Goal: Task Accomplishment & Management: Manage account settings

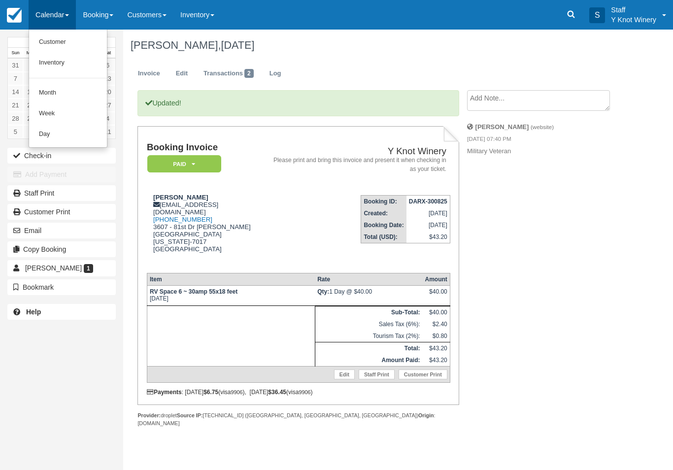
click at [61, 42] on link "Customer" at bounding box center [68, 42] width 78 height 21
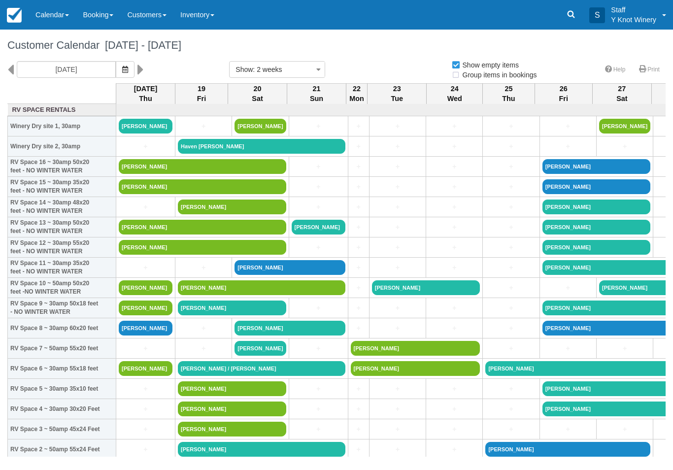
select select
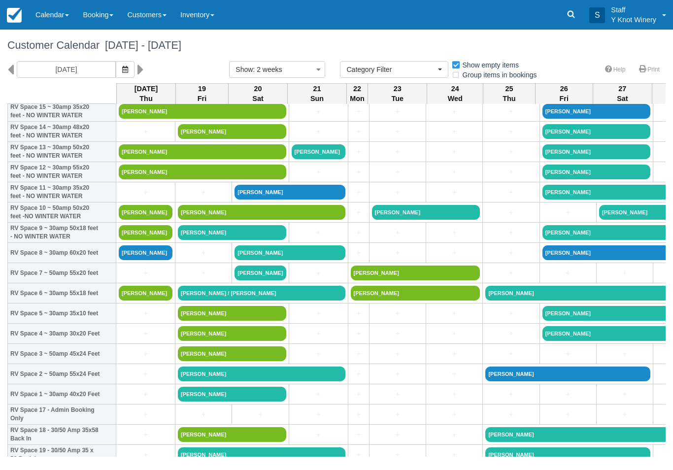
scroll to position [75, 0]
click at [132, 137] on link "+" at bounding box center [146, 132] width 54 height 10
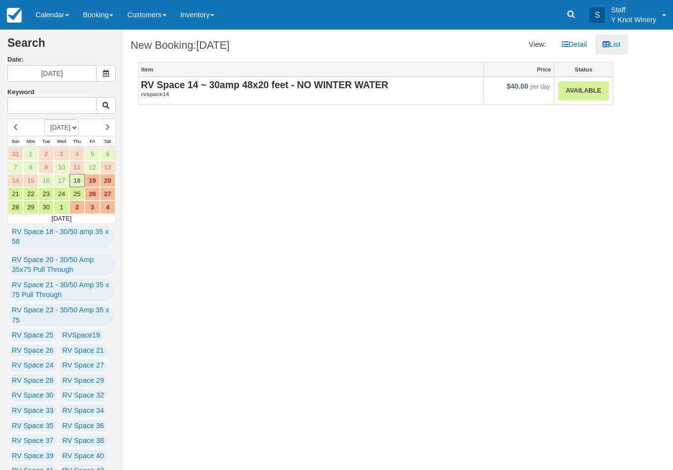
click at [198, 85] on strong "RV Space 14 ~ 30amp 48x20 feet - NO WINTER WATER" at bounding box center [264, 84] width 247 height 11
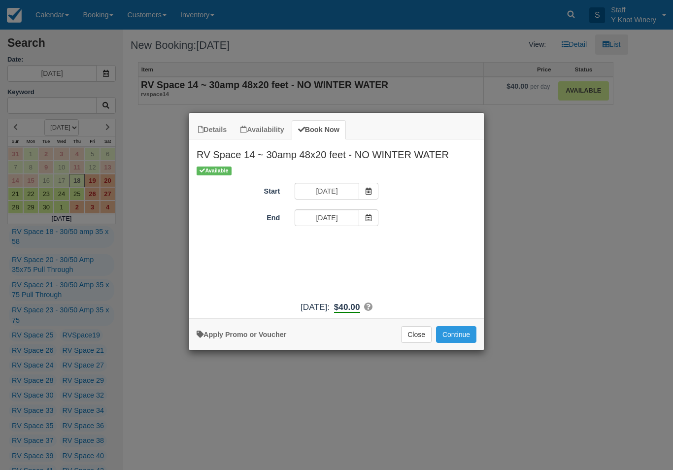
click at [463, 343] on button "Continue" at bounding box center [456, 334] width 40 height 17
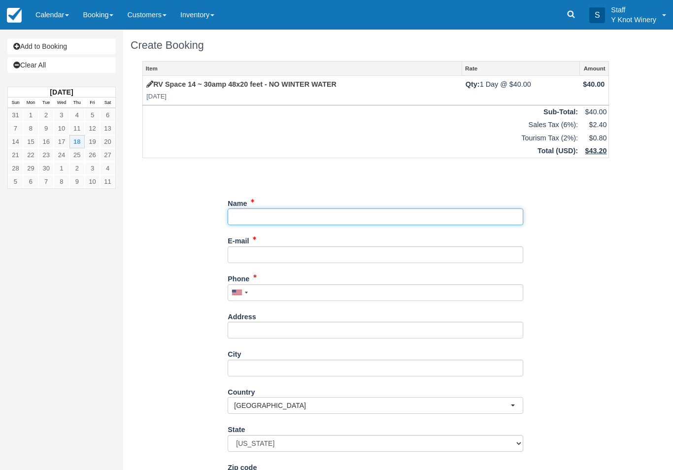
click at [246, 219] on input "Name" at bounding box center [376, 216] width 296 height 17
type input "[PERSON_NAME] and [PERSON_NAME]"
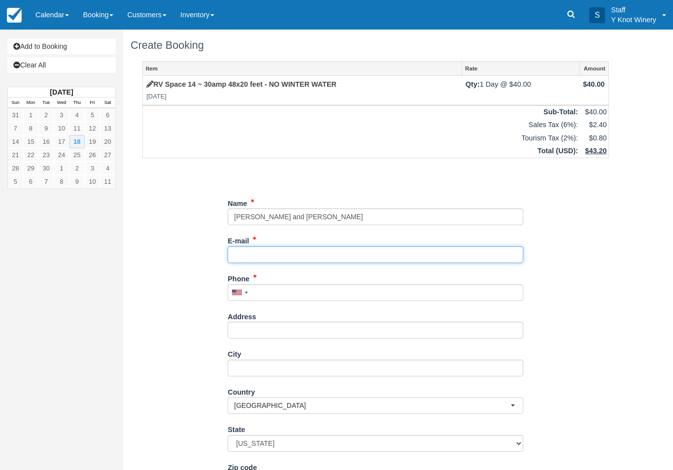
click at [297, 255] on input "E-mail" at bounding box center [376, 254] width 296 height 17
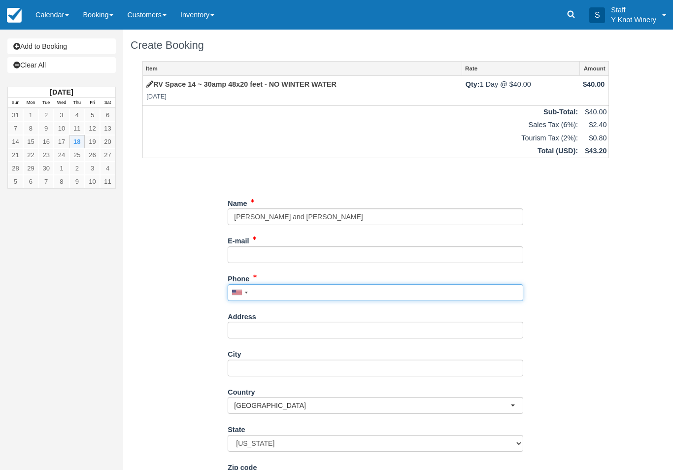
click at [327, 291] on input "Phone" at bounding box center [376, 292] width 296 height 17
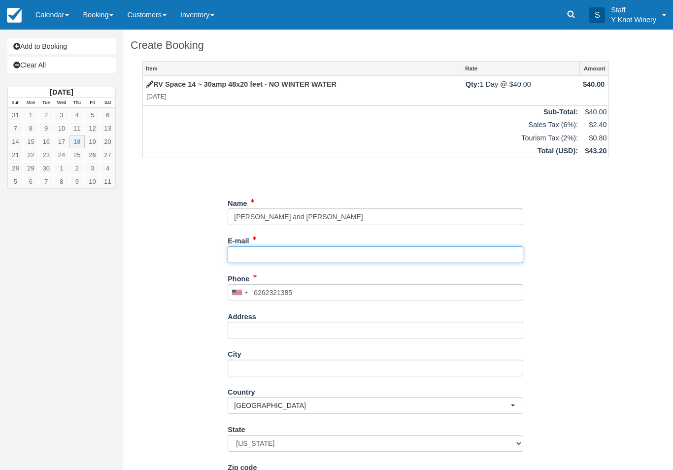
click at [251, 247] on input "E-mail" at bounding box center [376, 254] width 296 height 17
type input "[PHONE_NUMBER]"
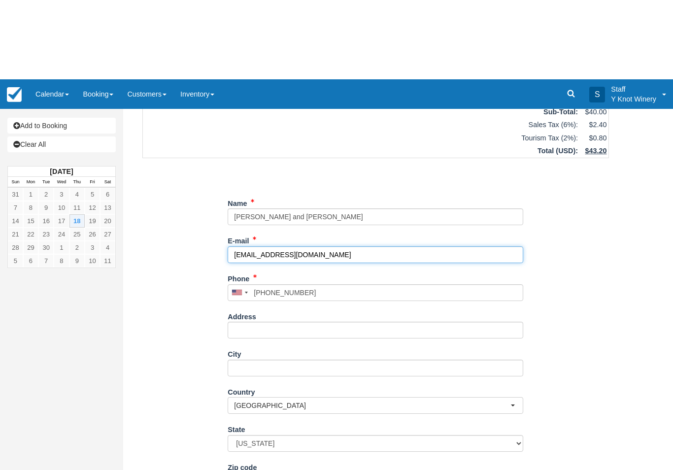
type input "[EMAIL_ADDRESS][DOMAIN_NAME]"
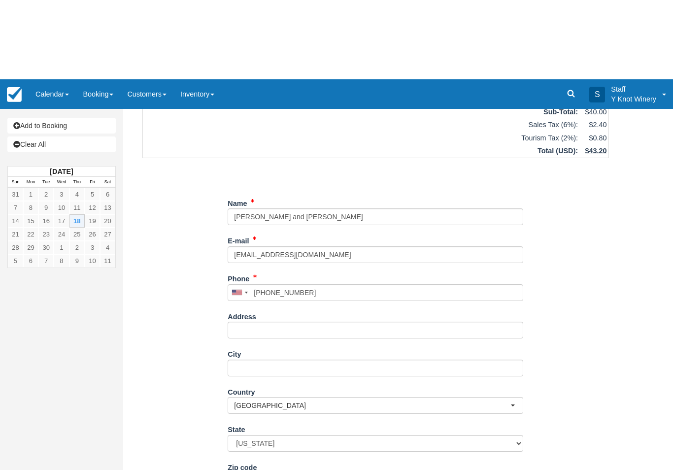
click at [241, 469] on button "Continue" at bounding box center [251, 473] width 47 height 17
type input "+16262321385"
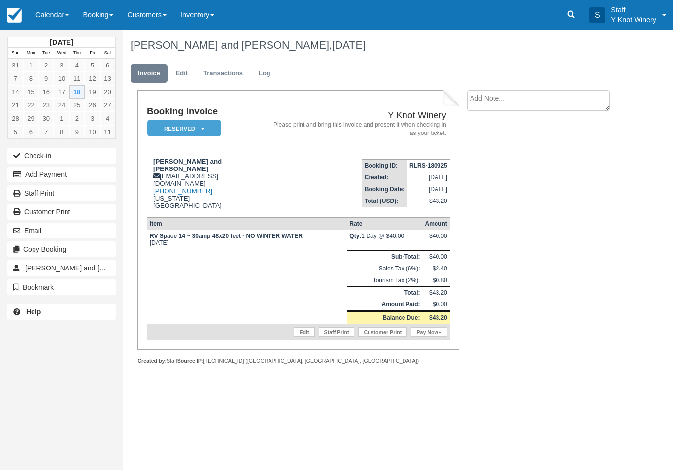
click at [180, 76] on link "Edit" at bounding box center [181, 73] width 27 height 19
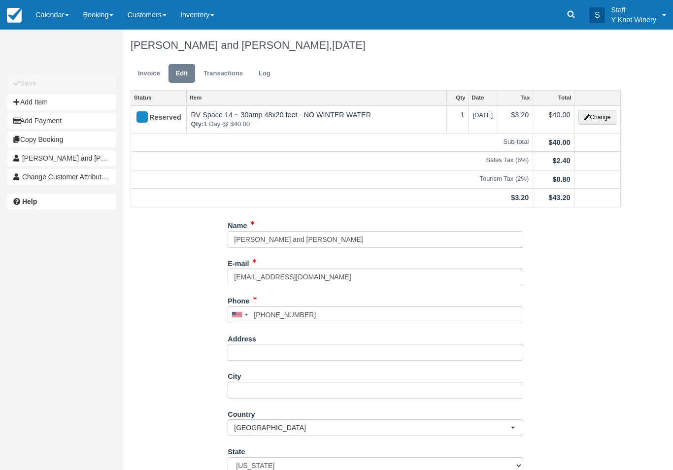
click at [601, 120] on button "Change" at bounding box center [596, 117] width 37 height 15
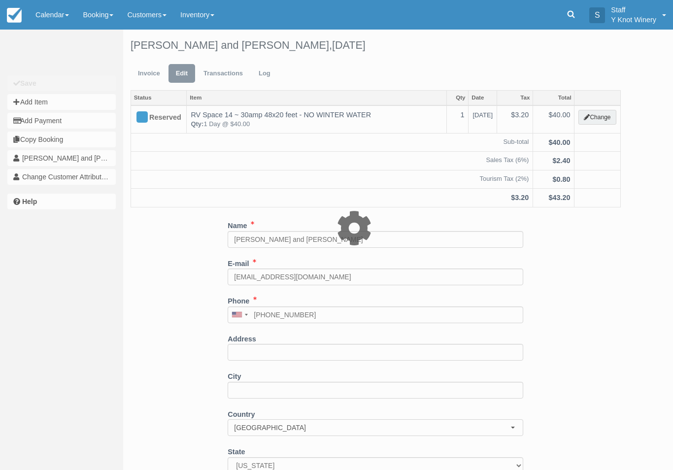
type input "40.00"
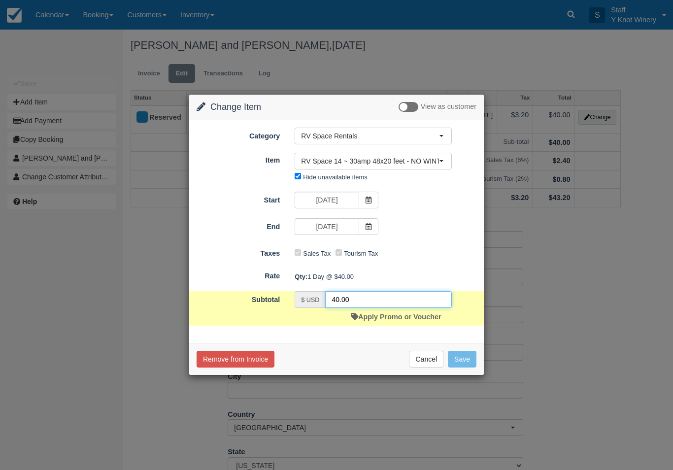
click at [415, 299] on input "40.00" at bounding box center [388, 299] width 127 height 17
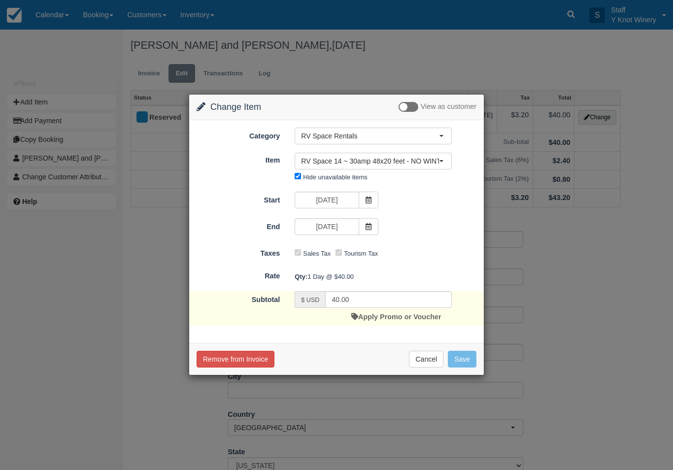
click at [423, 314] on link "Apply Promo or Voucher" at bounding box center [396, 317] width 90 height 8
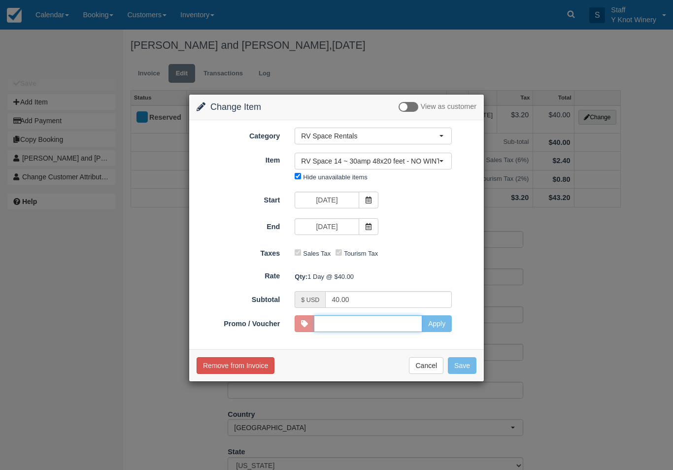
click at [417, 323] on input "Promo / Voucher" at bounding box center [368, 323] width 108 height 17
type input "HHOST"
click at [434, 320] on button "Apply" at bounding box center [437, 323] width 30 height 17
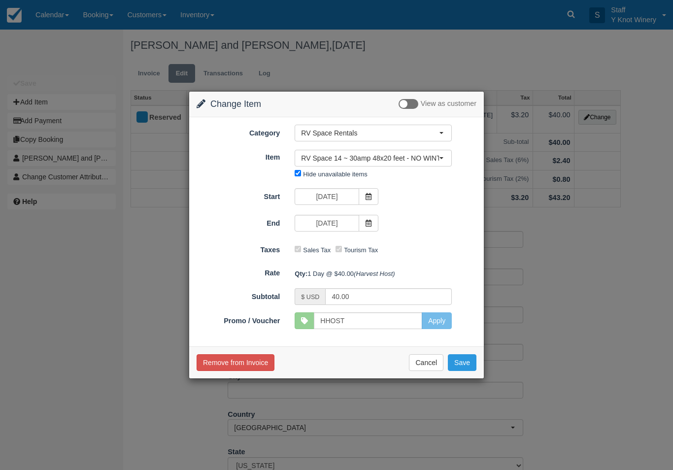
click at [471, 359] on button "Save" at bounding box center [462, 362] width 29 height 17
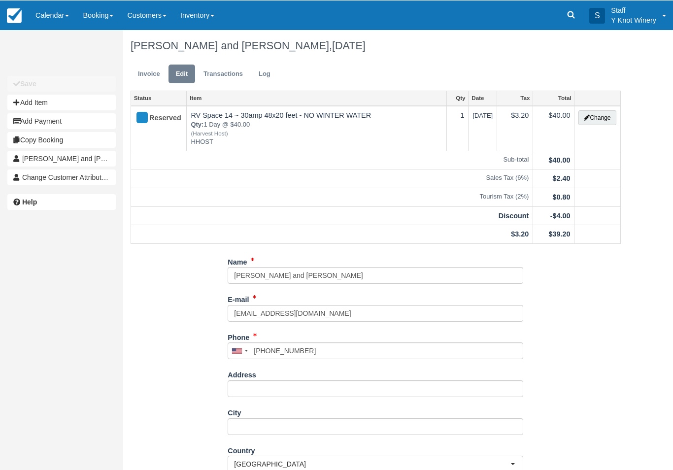
click at [145, 77] on link "Invoice" at bounding box center [149, 73] width 37 height 19
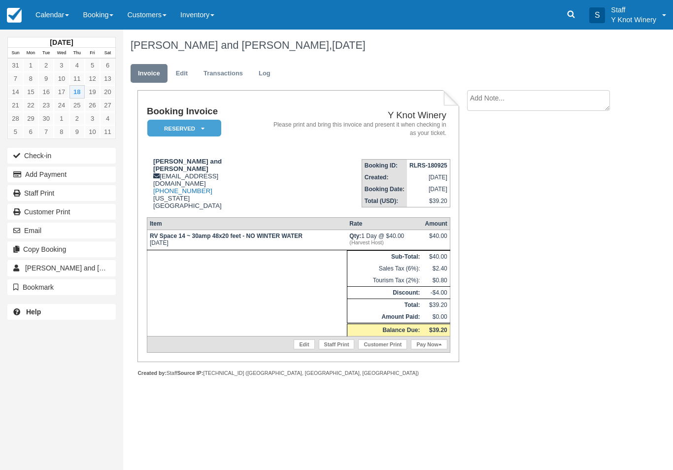
click at [441, 347] on icon at bounding box center [439, 344] width 3 height 5
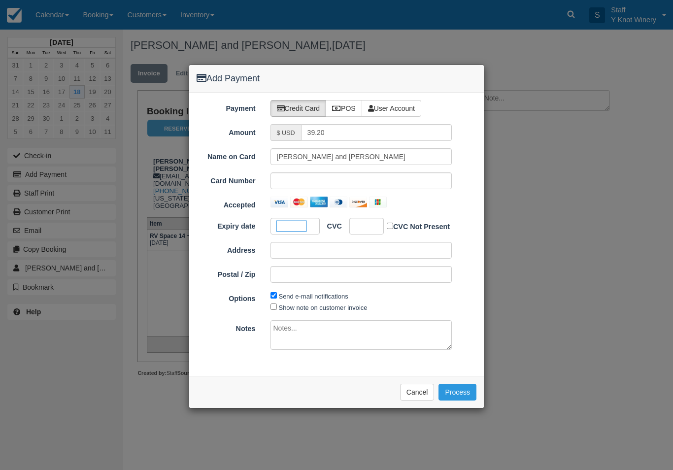
click at [374, 228] on div at bounding box center [366, 226] width 34 height 17
click at [465, 389] on button "Process" at bounding box center [457, 392] width 38 height 17
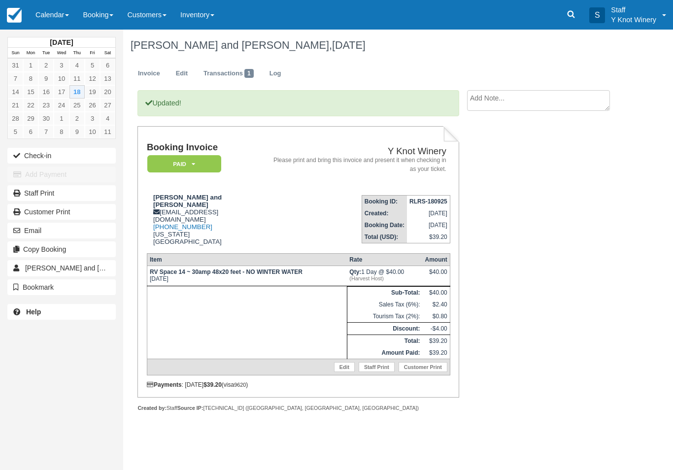
click at [62, 10] on link "Calendar" at bounding box center [52, 15] width 47 height 30
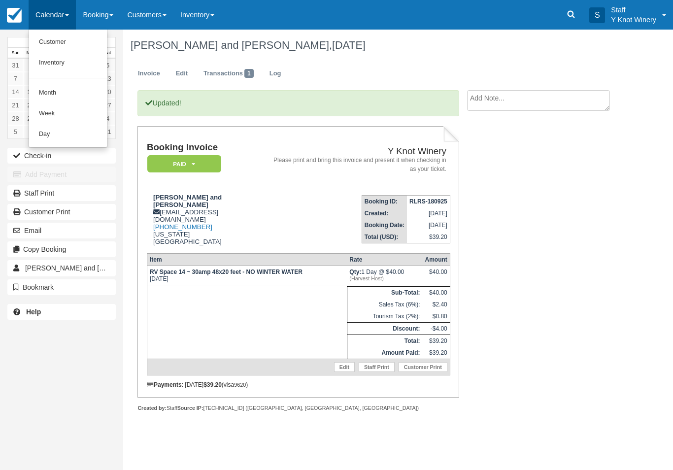
click at [74, 49] on link "Customer" at bounding box center [68, 42] width 78 height 21
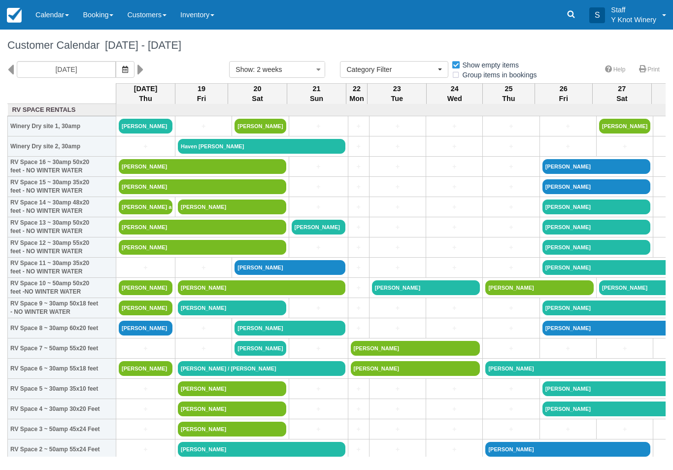
select select
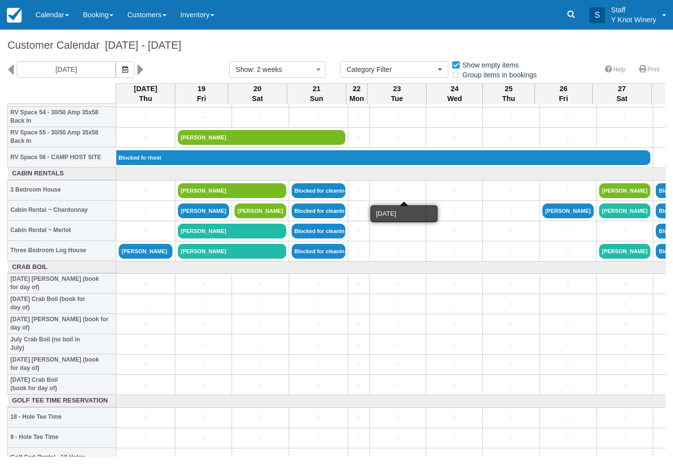
scroll to position [1120, 0]
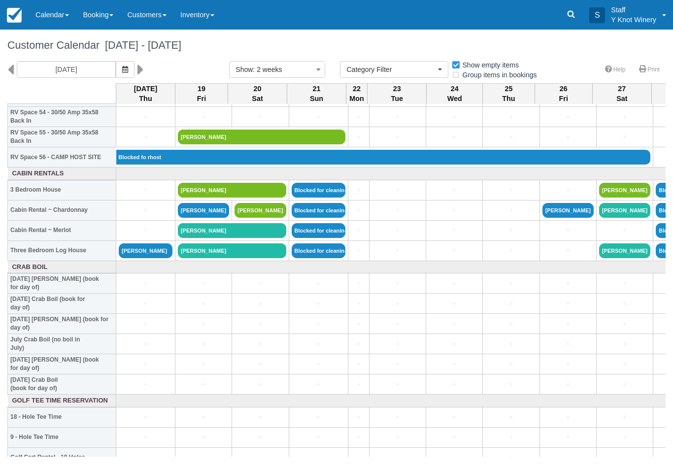
click at [148, 253] on link "[PERSON_NAME]" at bounding box center [146, 250] width 54 height 15
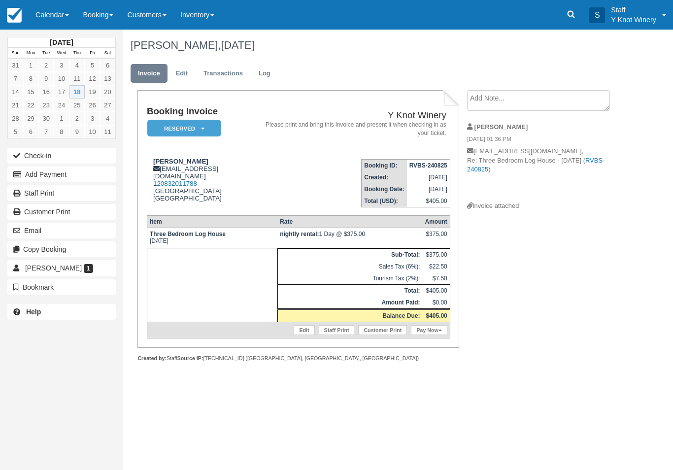
click at [433, 335] on link "Pay Now" at bounding box center [429, 330] width 36 height 10
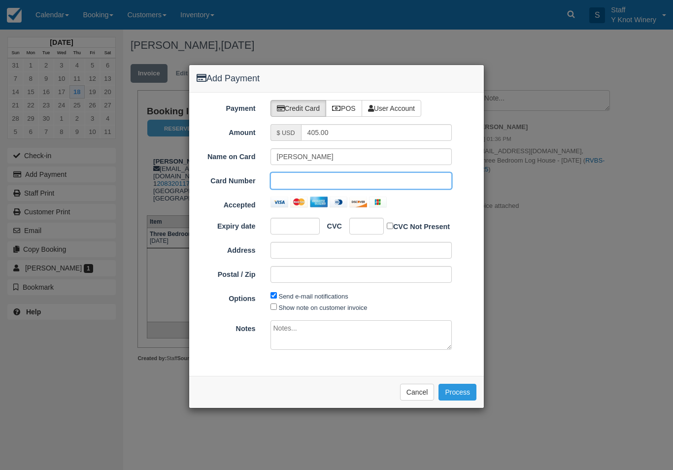
click at [224, 451] on div "Add Payment Payment Credit Card POS User Account Amount $ USD 405.00 Name on Ca…" at bounding box center [336, 235] width 673 height 470
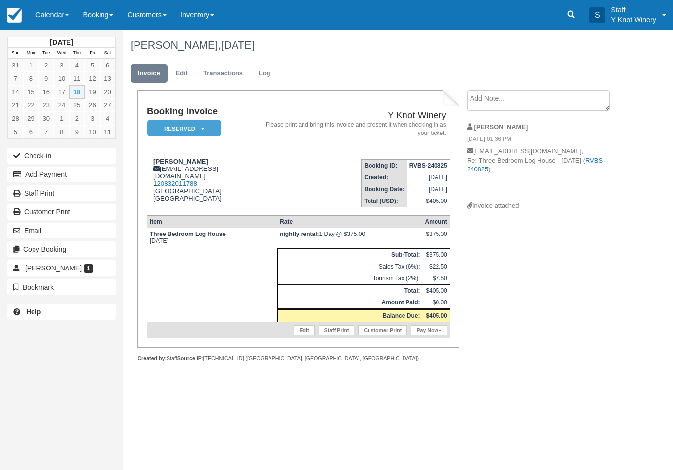
click at [434, 336] on td "Edit Staff Print Customer Print Pay Now" at bounding box center [298, 330] width 303 height 16
click at [432, 335] on link "Pay Now" at bounding box center [429, 330] width 36 height 10
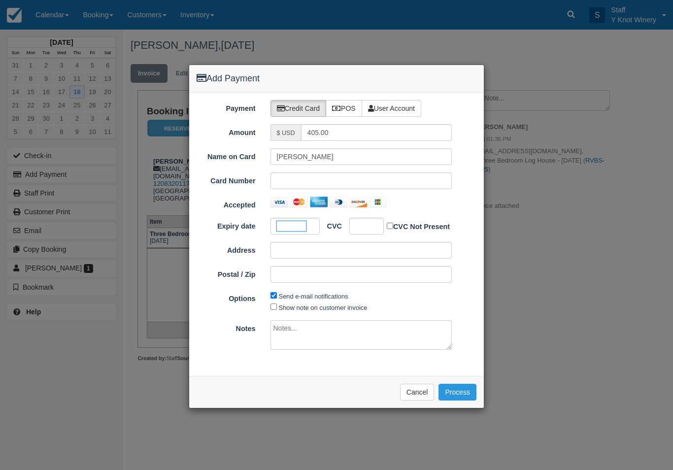
click at [374, 223] on div at bounding box center [366, 226] width 34 height 17
click at [363, 231] on div at bounding box center [366, 226] width 34 height 17
click at [369, 231] on div at bounding box center [366, 226] width 34 height 17
click at [467, 394] on button "Process" at bounding box center [457, 392] width 38 height 17
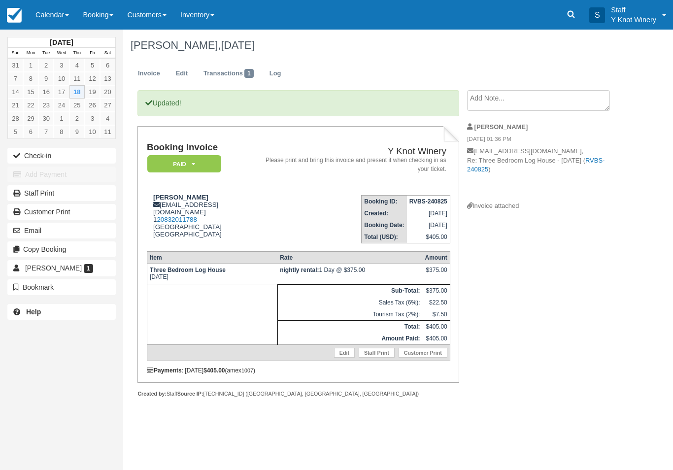
click at [33, 159] on button "Check-in" at bounding box center [61, 156] width 108 height 16
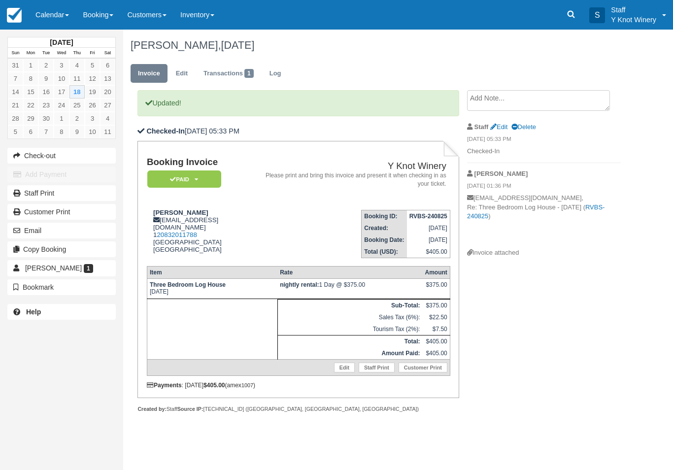
click at [50, 15] on link "Calendar" at bounding box center [52, 15] width 47 height 30
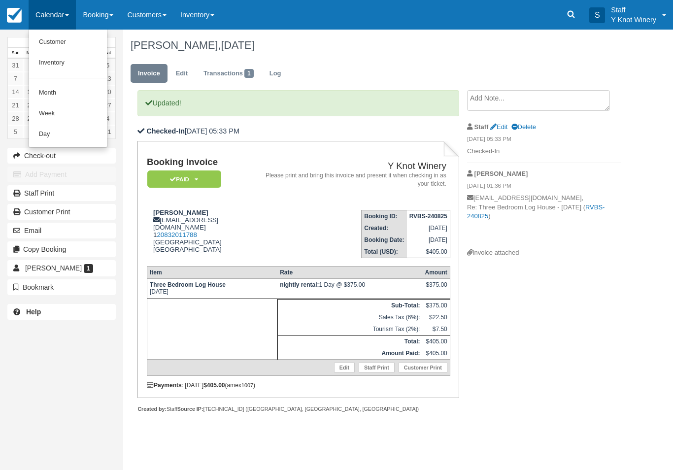
click at [48, 40] on link "Customer" at bounding box center [68, 42] width 78 height 21
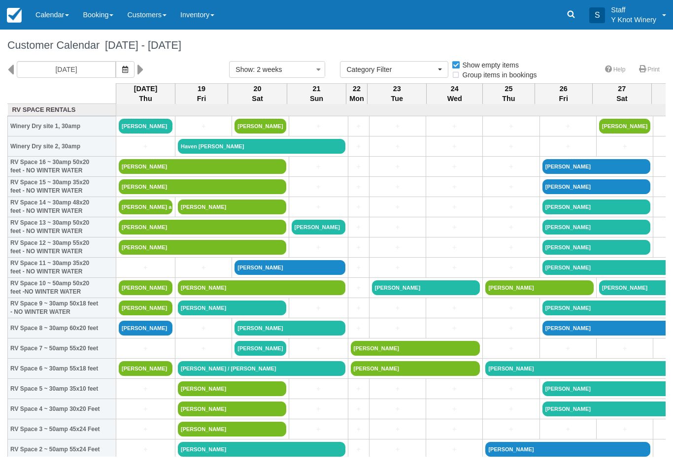
select select
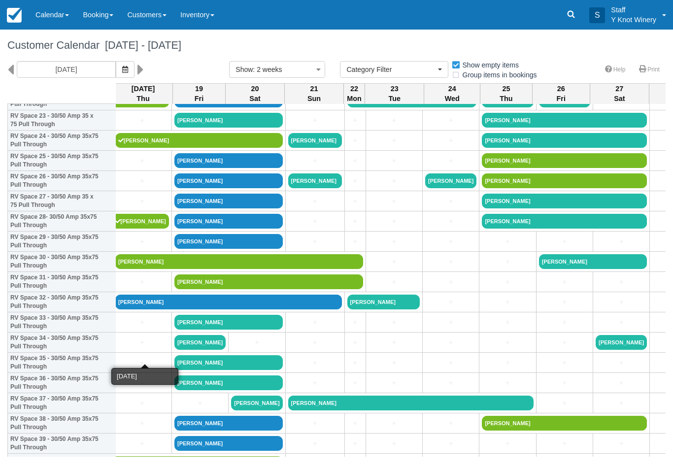
scroll to position [491, 2]
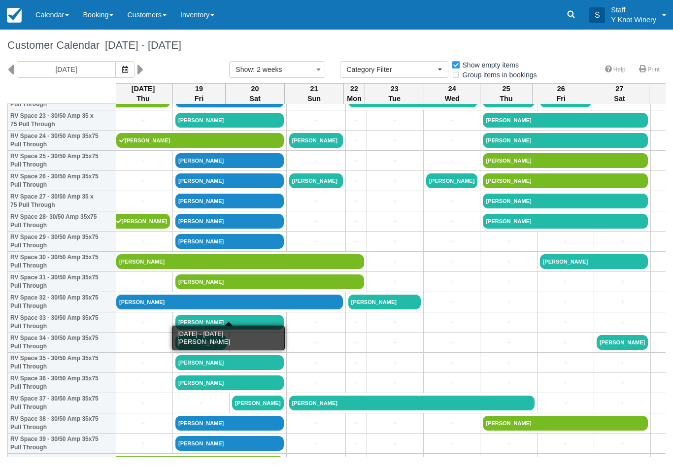
click at [140, 309] on link "[PERSON_NAME]" at bounding box center [229, 302] width 227 height 15
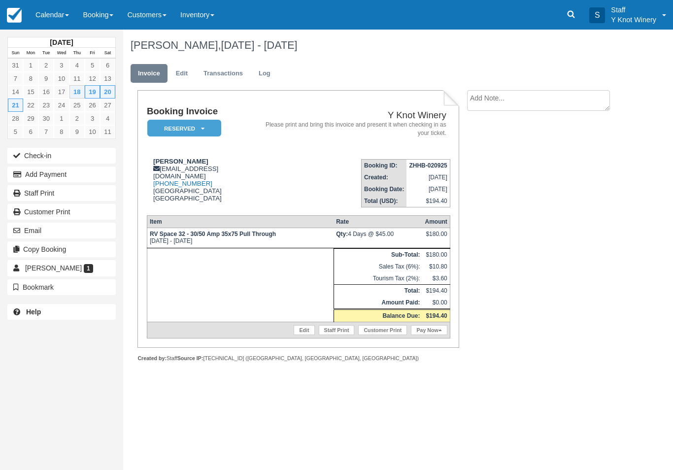
click at [429, 335] on link "Pay Now" at bounding box center [429, 330] width 36 height 10
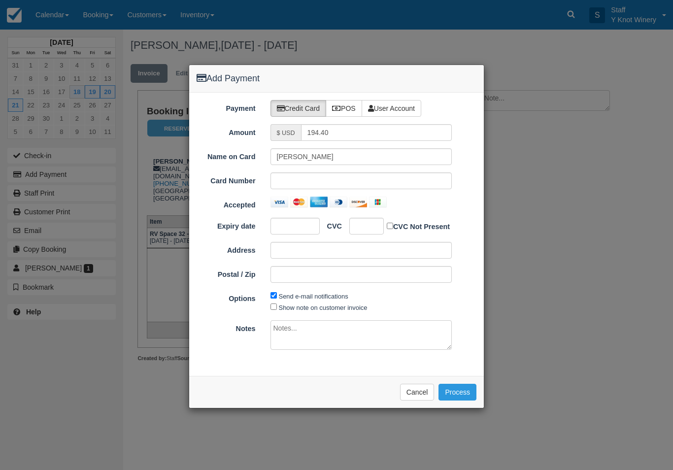
click at [288, 188] on div at bounding box center [361, 180] width 182 height 17
click at [465, 387] on button "Process" at bounding box center [457, 392] width 38 height 17
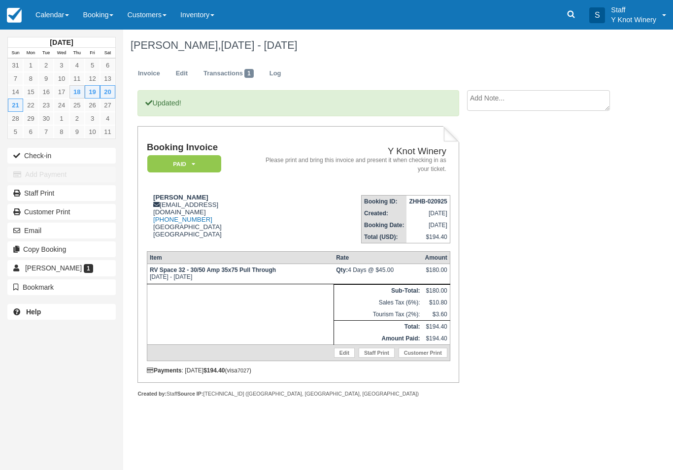
click at [35, 154] on button "Check-in" at bounding box center [61, 156] width 108 height 16
